Goal: Transaction & Acquisition: Purchase product/service

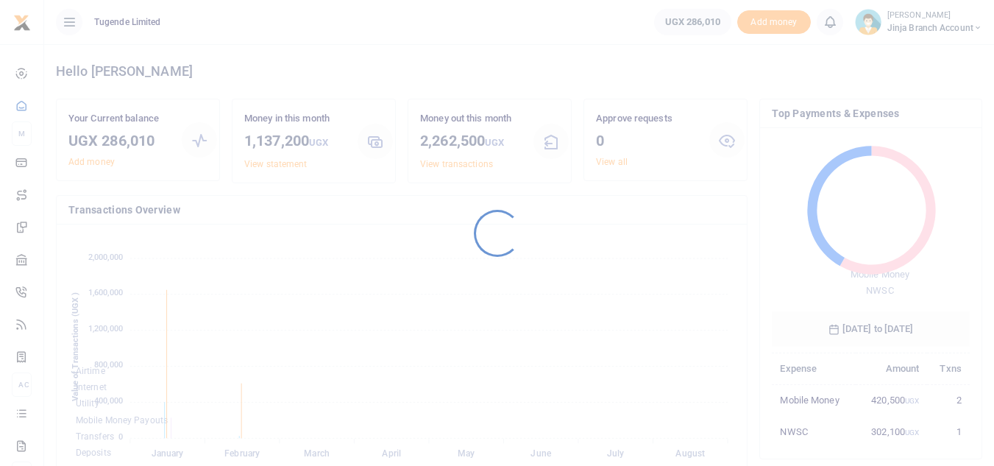
scroll to position [196, 187]
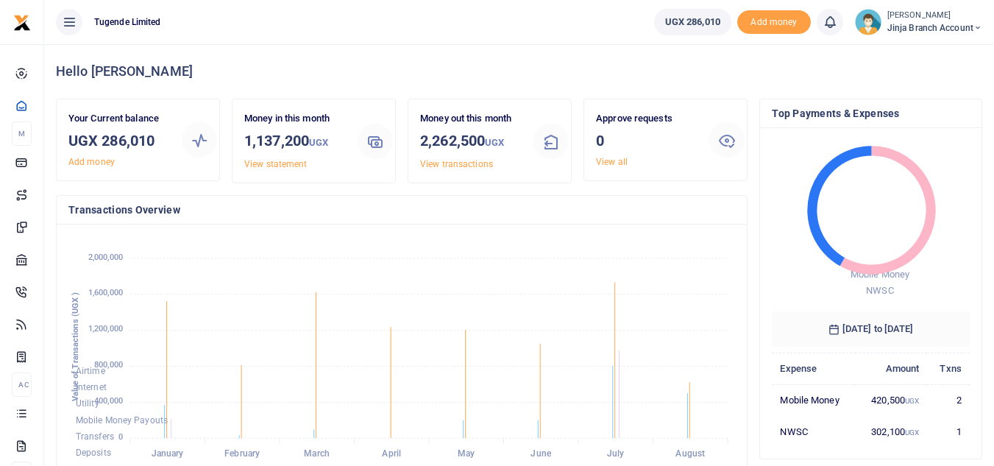
click at [899, 21] on small "[PERSON_NAME]" at bounding box center [934, 16] width 95 height 13
click at [905, 78] on link "My profile" at bounding box center [924, 81] width 116 height 21
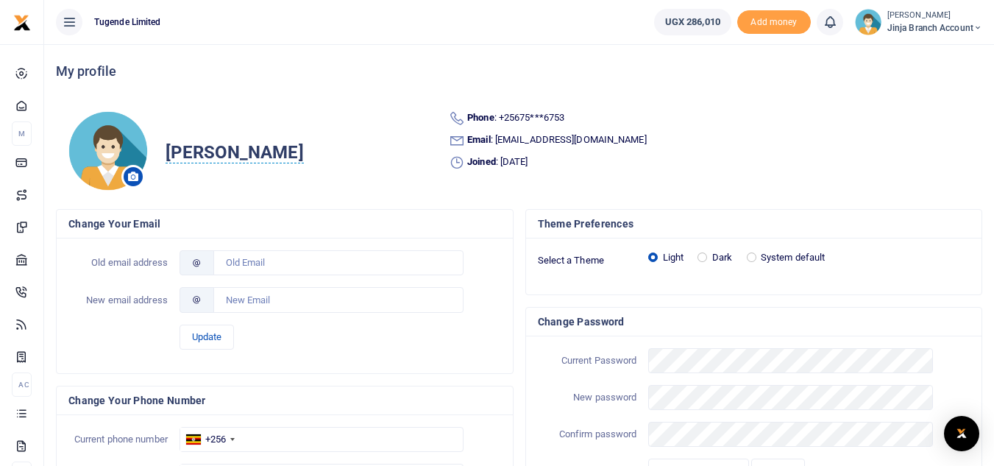
click at [927, 24] on span "Jinja branch account" at bounding box center [934, 27] width 95 height 13
click at [914, 56] on link "Switch accounts" at bounding box center [924, 53] width 116 height 21
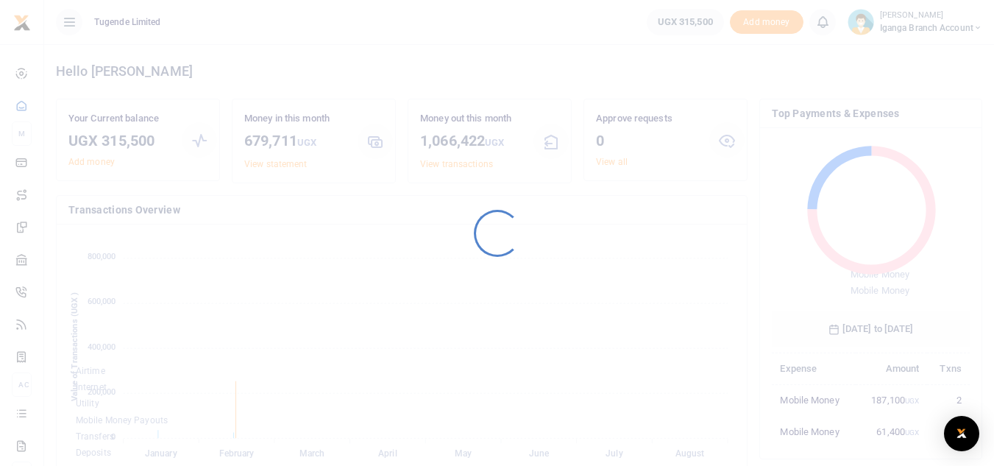
scroll to position [12, 12]
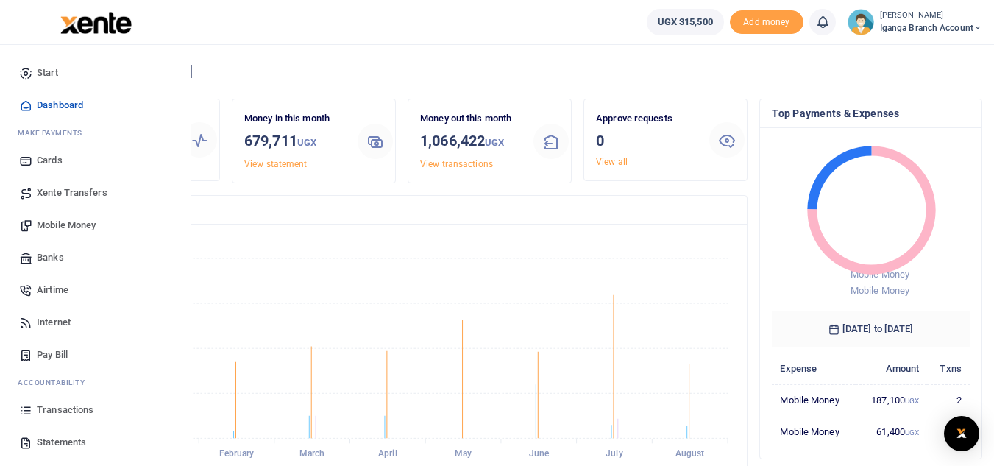
click at [46, 445] on span "Statements" at bounding box center [61, 442] width 49 height 15
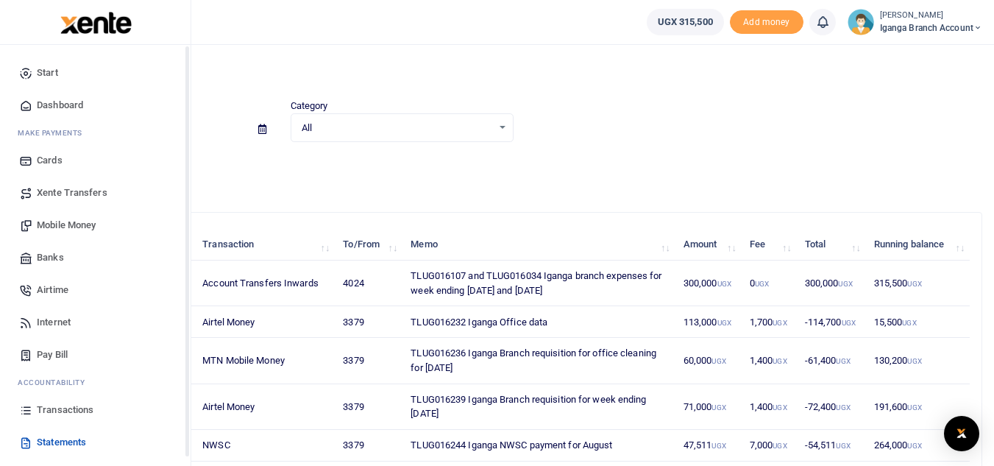
click at [88, 229] on span "Mobile Money" at bounding box center [66, 225] width 59 height 15
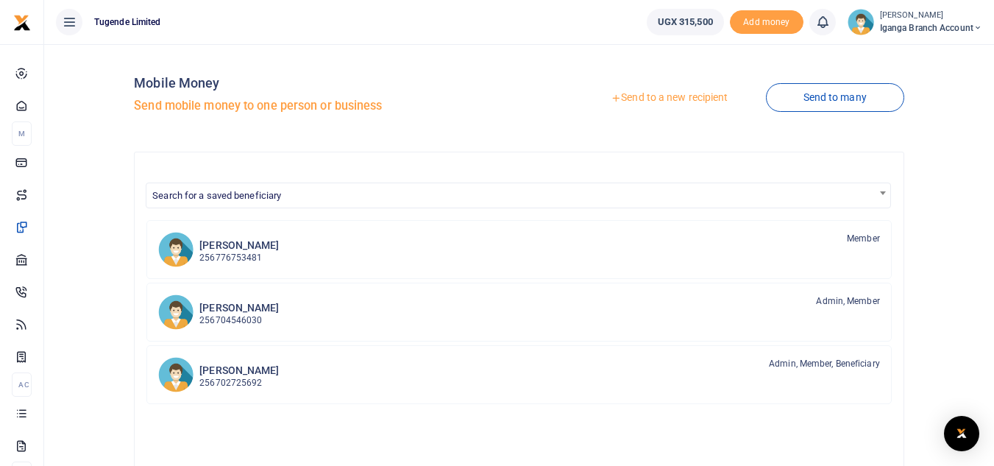
click at [682, 96] on link "Send to a new recipient" at bounding box center [669, 98] width 192 height 26
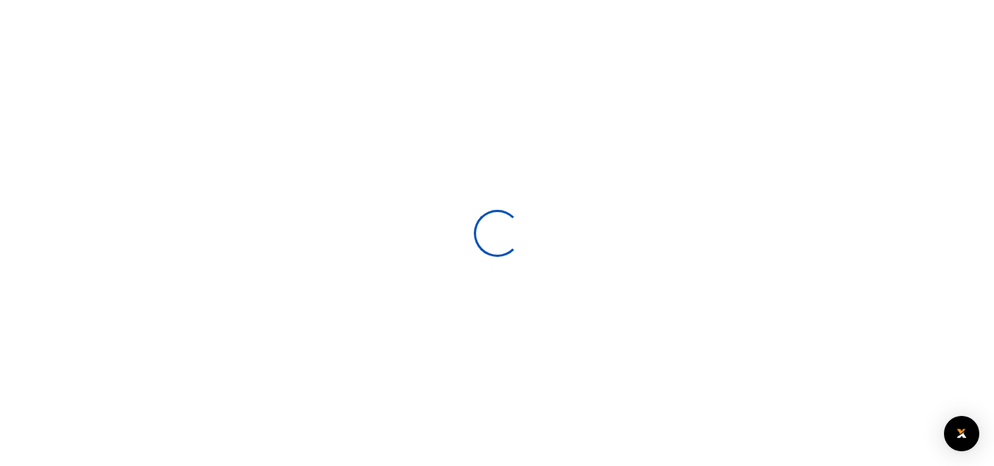
select select
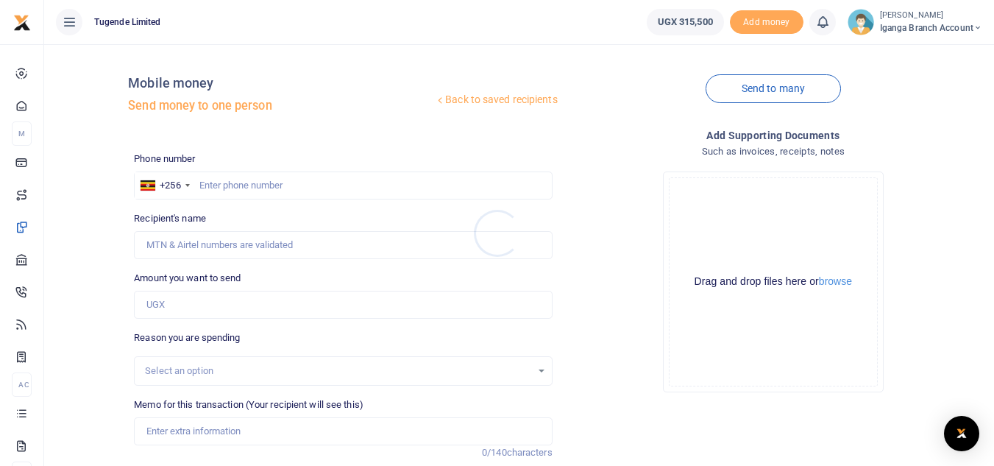
click at [210, 179] on div at bounding box center [497, 233] width 994 height 466
click at [215, 189] on input "text" at bounding box center [343, 185] width 418 height 28
type input "0702860183"
click at [204, 182] on input "0702860183" at bounding box center [343, 185] width 418 height 28
type input "[PERSON_NAME]"
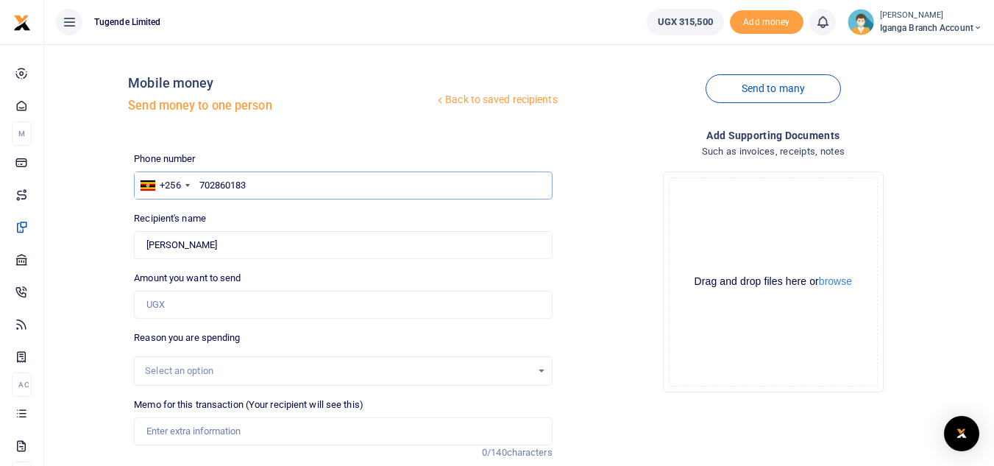
type input "702860183"
click at [193, 302] on input "Amount you want to send" at bounding box center [343, 304] width 418 height 28
type input "3"
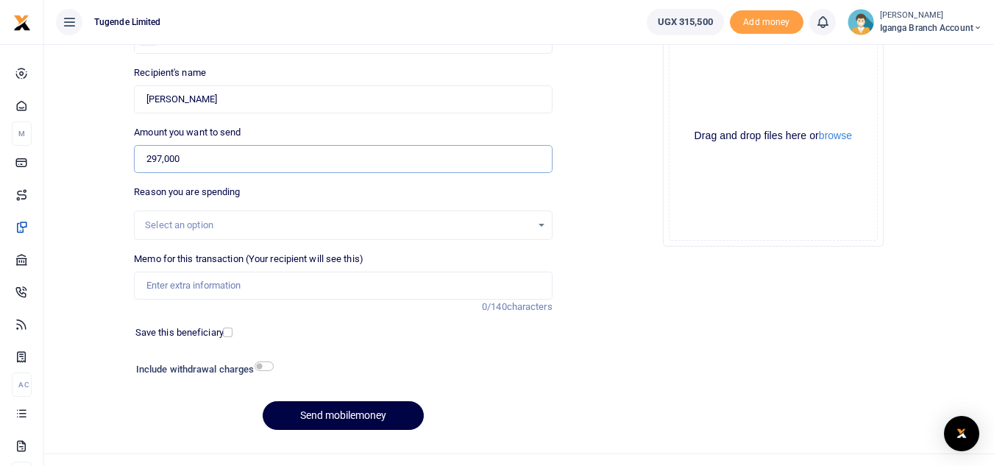
scroll to position [147, 0]
type input "297,000"
click at [182, 294] on input "Memo for this transaction (Your recipient will see this)" at bounding box center [343, 284] width 418 height 28
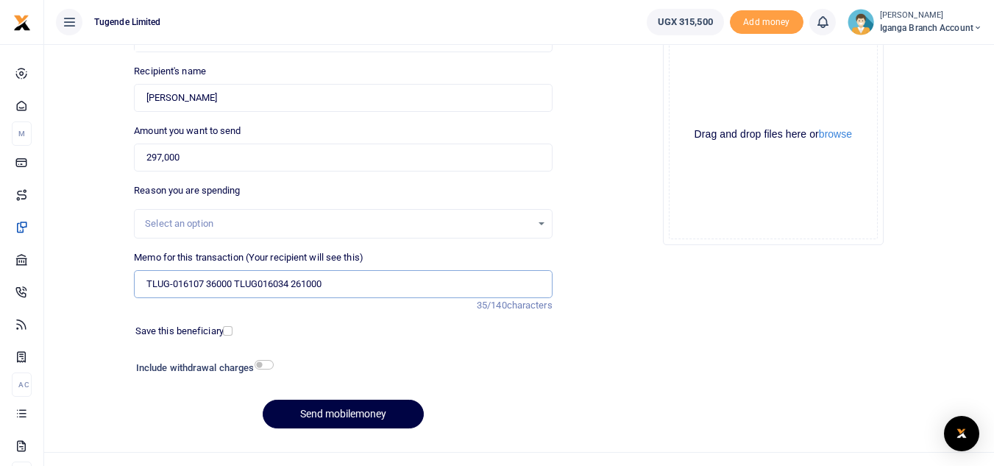
click at [176, 274] on input "TLUG-016107 36000 TLUG016034 261000" at bounding box center [343, 284] width 418 height 28
click at [171, 282] on input "TLUG-016107 36000 TLUG016034 261000" at bounding box center [343, 284] width 418 height 28
click at [176, 282] on input "TLUG-016107 36000 TLUG016034 261000" at bounding box center [343, 284] width 418 height 28
click at [173, 282] on input "TLUG-016107 36000 TLUG016034 261000" at bounding box center [343, 284] width 418 height 28
click at [358, 283] on input "TLUG016107 36000 TLUG016034 261000" at bounding box center [343, 284] width 418 height 28
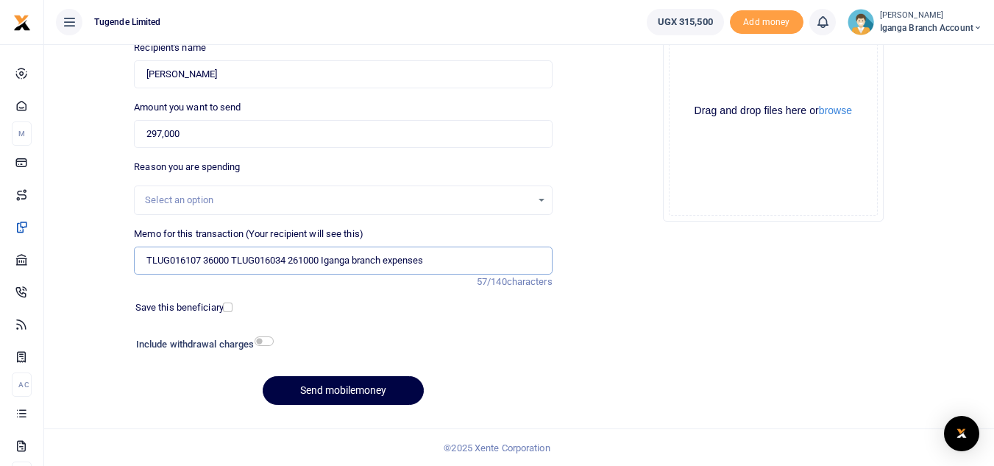
scroll to position [171, 0]
type input "TLUG016107 36000 TLUG016034 261000 Iganga branch expenses"
click at [315, 391] on button "Send mobilemoney" at bounding box center [343, 389] width 161 height 29
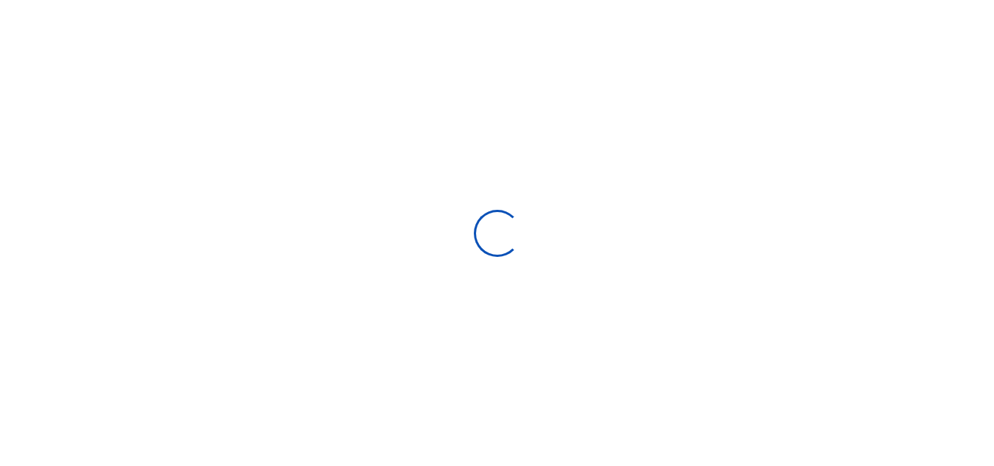
select select
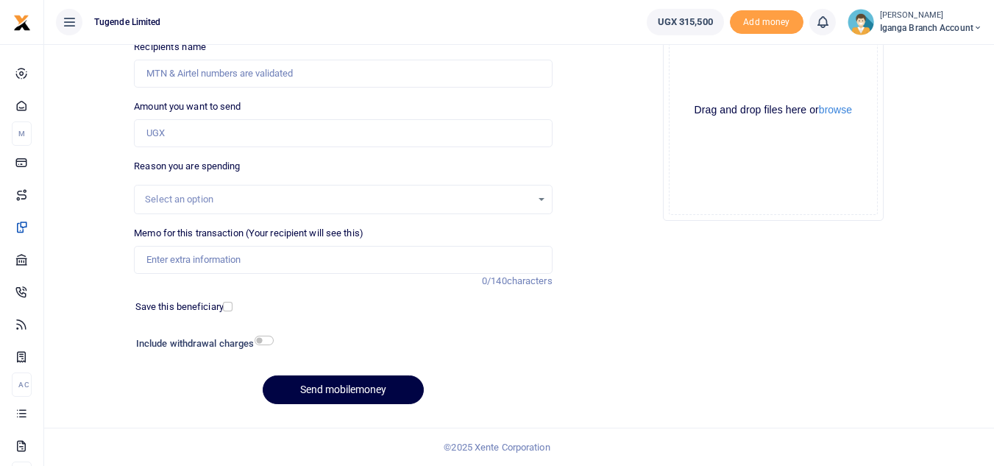
scroll to position [171, 0]
